Goal: Task Accomplishment & Management: Manage account settings

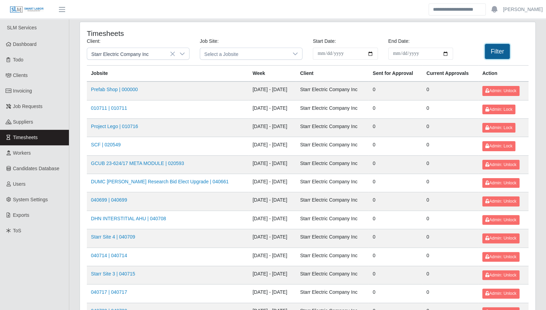
click at [494, 53] on button "Filter" at bounding box center [497, 51] width 25 height 15
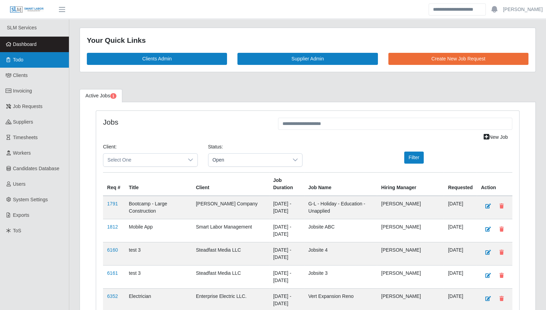
click at [34, 61] on link "Todo" at bounding box center [34, 60] width 69 height 16
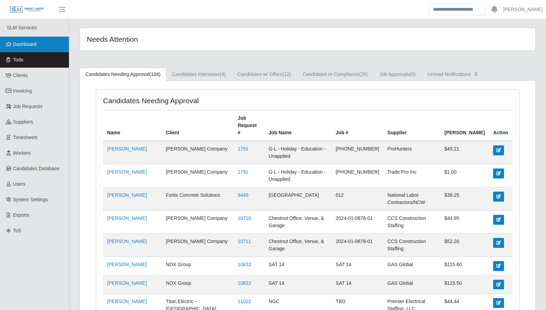
click at [27, 46] on span "Dashboard" at bounding box center [25, 44] width 24 height 6
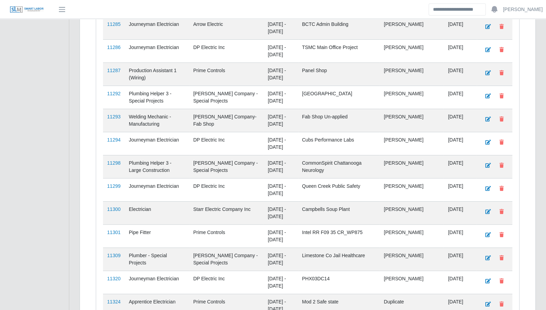
scroll to position [1708, 0]
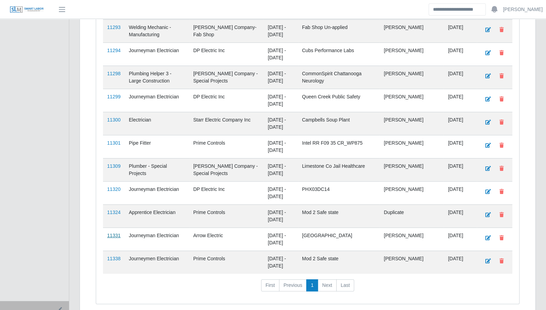
click at [117, 232] on link "11331" at bounding box center [113, 235] width 13 height 6
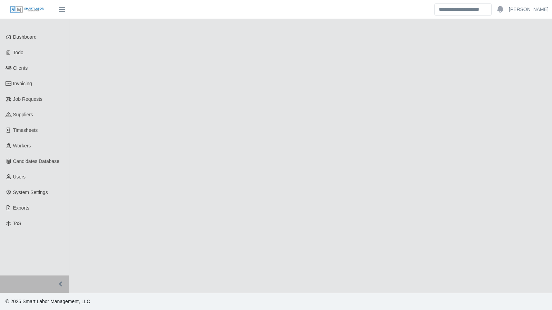
select select "****"
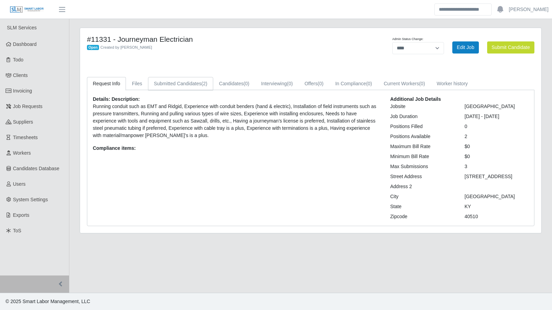
click at [189, 81] on link "Submitted Candidates (2)" at bounding box center [180, 83] width 65 height 13
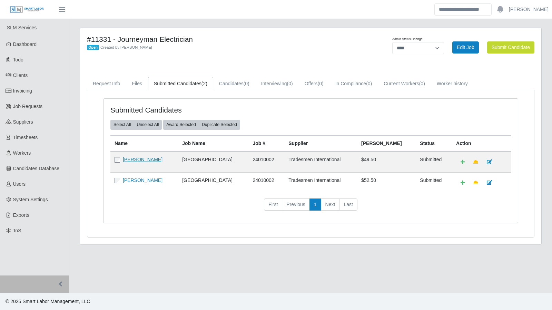
click at [140, 161] on link "[PERSON_NAME]" at bounding box center [143, 160] width 40 height 6
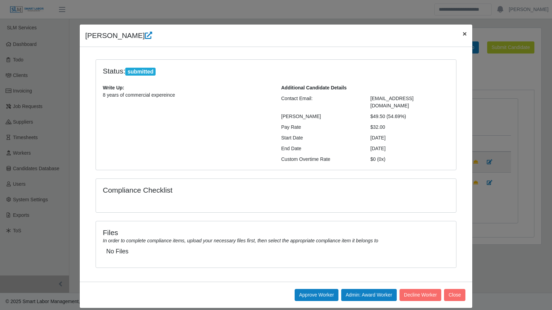
click at [466, 35] on button "×" at bounding box center [464, 33] width 15 height 18
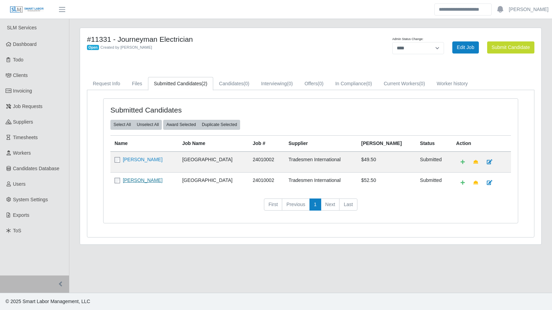
click at [139, 180] on link "David Pearson" at bounding box center [143, 180] width 40 height 6
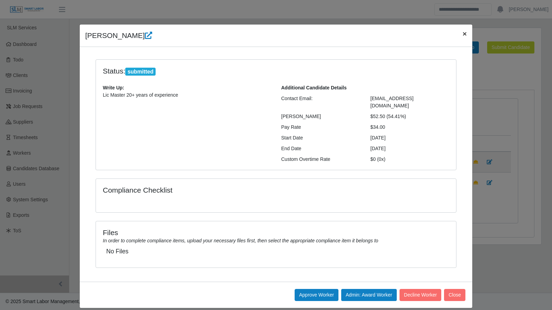
click at [462, 35] on span "×" at bounding box center [464, 34] width 4 height 8
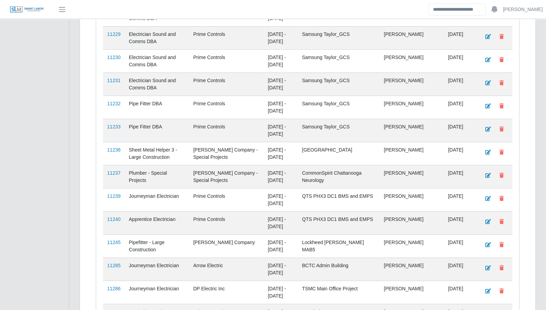
scroll to position [1708, 0]
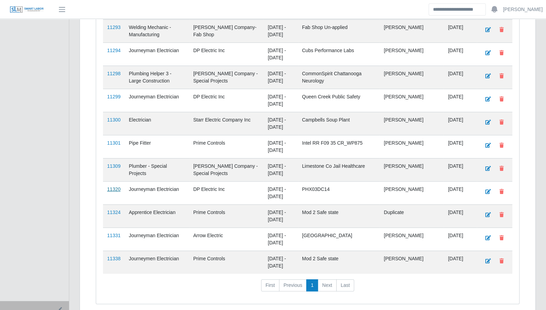
click at [117, 186] on link "11320" at bounding box center [113, 189] width 13 height 6
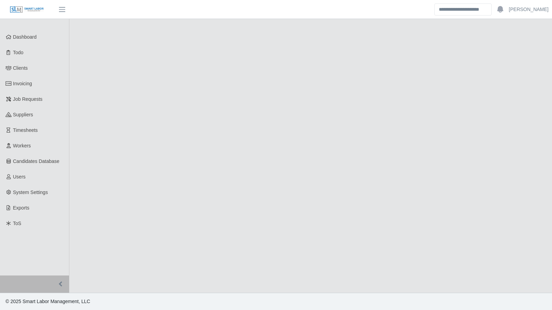
select select "****"
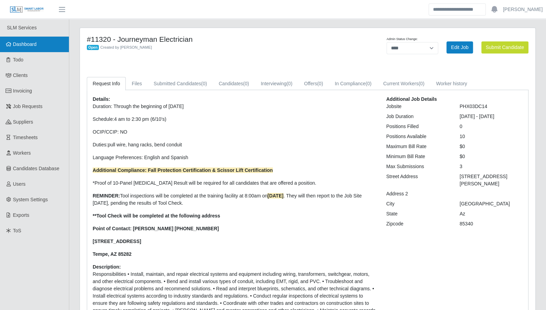
click at [24, 46] on span "Dashboard" at bounding box center [25, 44] width 24 height 6
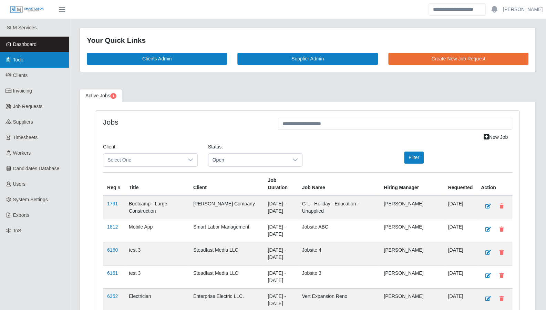
click at [30, 61] on link "Todo" at bounding box center [34, 60] width 69 height 16
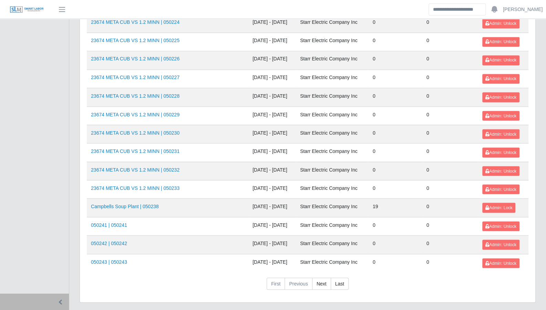
scroll to position [730, 0]
click at [316, 277] on link "Next" at bounding box center [321, 283] width 19 height 12
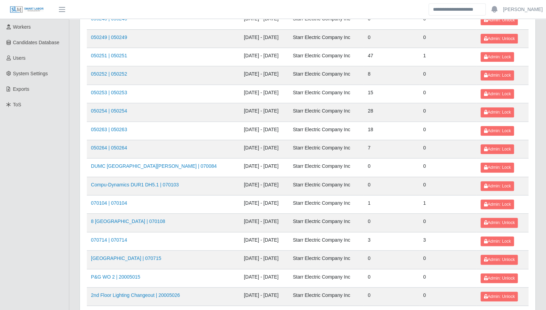
scroll to position [0, 0]
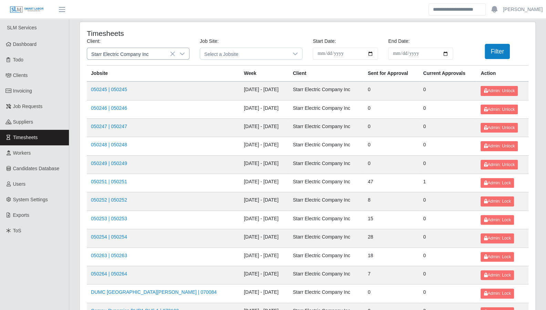
click at [183, 51] on icon at bounding box center [183, 54] width 6 height 6
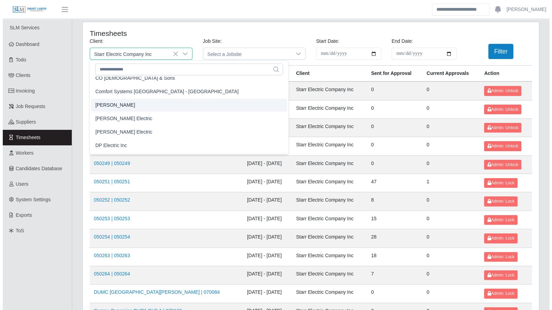
scroll to position [251, 0]
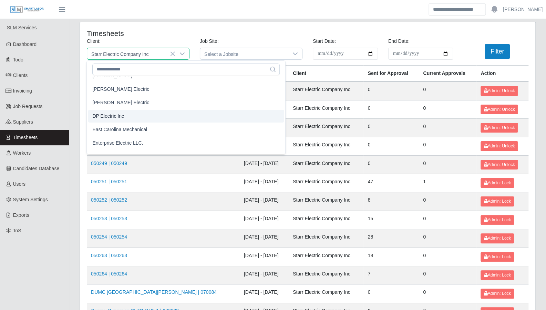
click at [143, 117] on li "DP Electric Inc" at bounding box center [186, 116] width 196 height 13
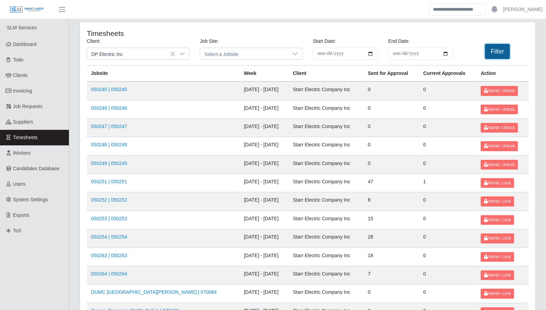
click at [491, 55] on button "Filter" at bounding box center [497, 51] width 25 height 15
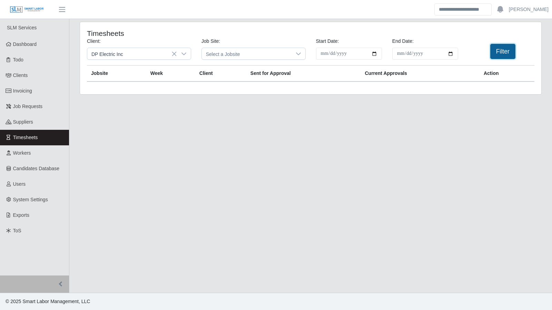
click at [504, 49] on button "Filter" at bounding box center [502, 51] width 25 height 15
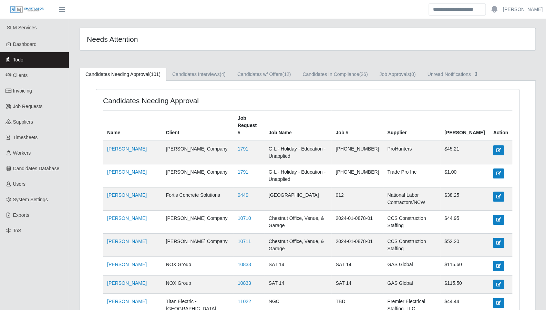
click at [327, 72] on link "Candidates In Compliance (26)" at bounding box center [335, 74] width 77 height 13
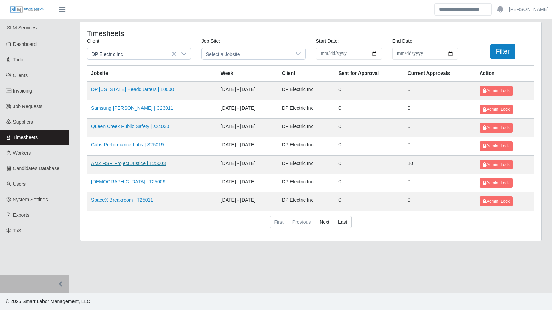
click at [113, 162] on link "AMZ RSR Project Justice | T25003" at bounding box center [128, 163] width 75 height 6
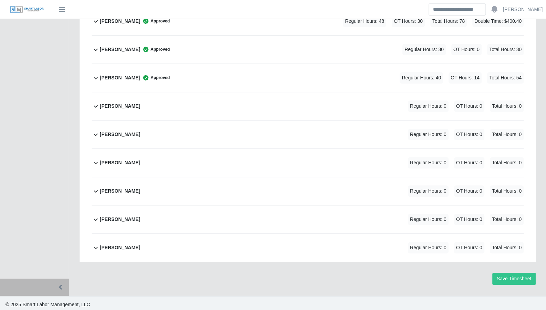
scroll to position [338, 0]
